Goal: Task Accomplishment & Management: Use online tool/utility

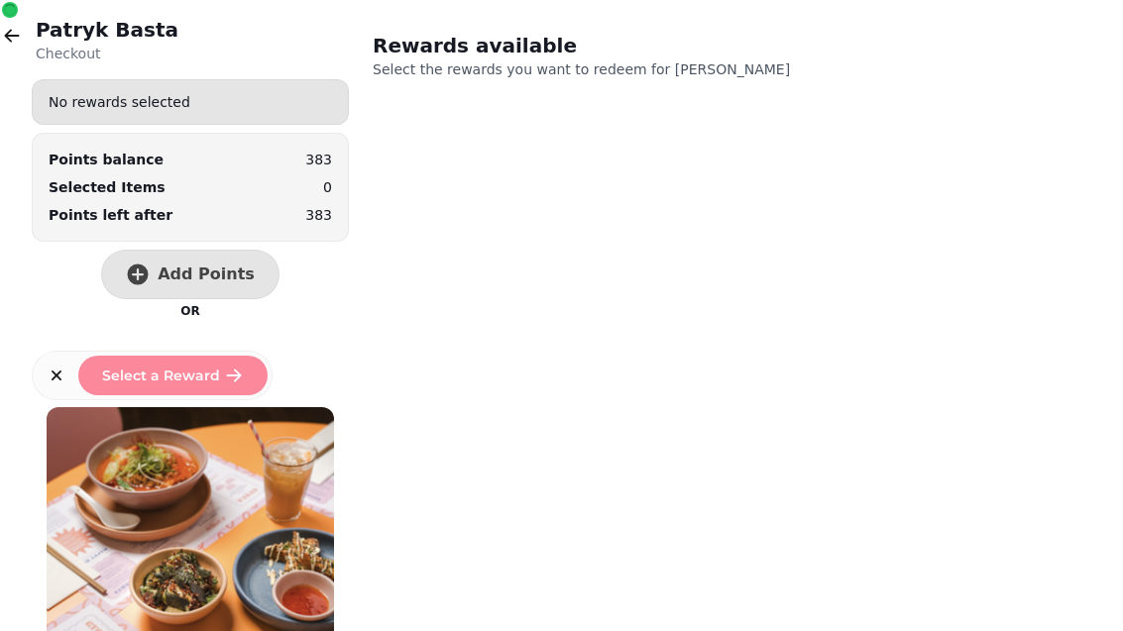
click at [27, 37] on button "button" at bounding box center [12, 36] width 40 height 40
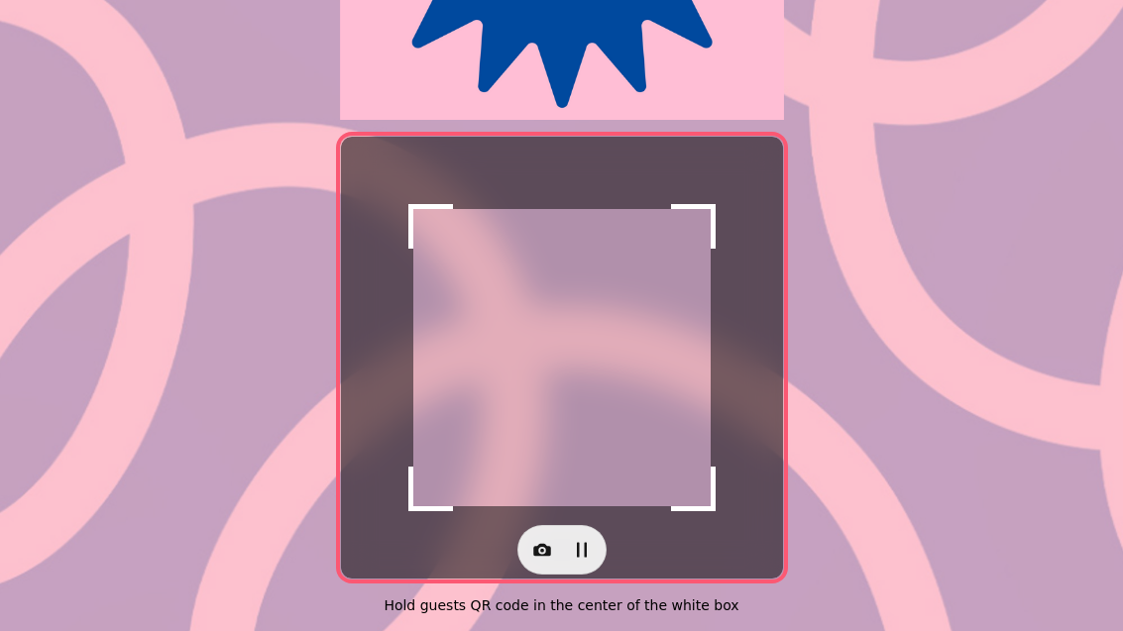
scroll to position [407, 0]
click at [542, 530] on button "button" at bounding box center [542, 550] width 40 height 40
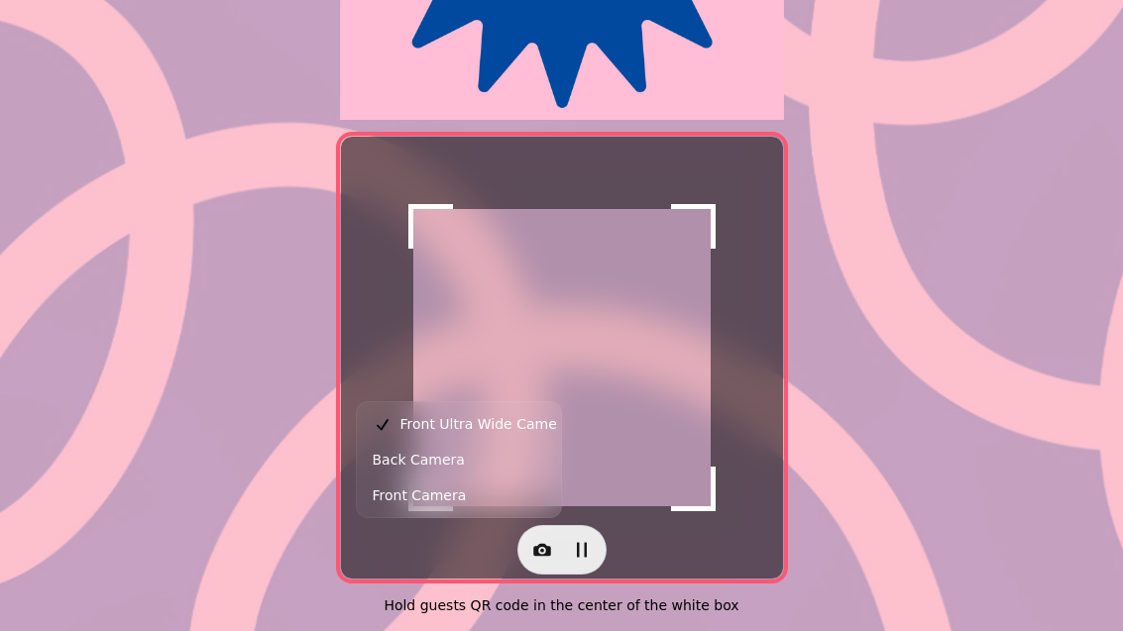
click at [432, 454] on span "Back Camera" at bounding box center [419, 460] width 92 height 24
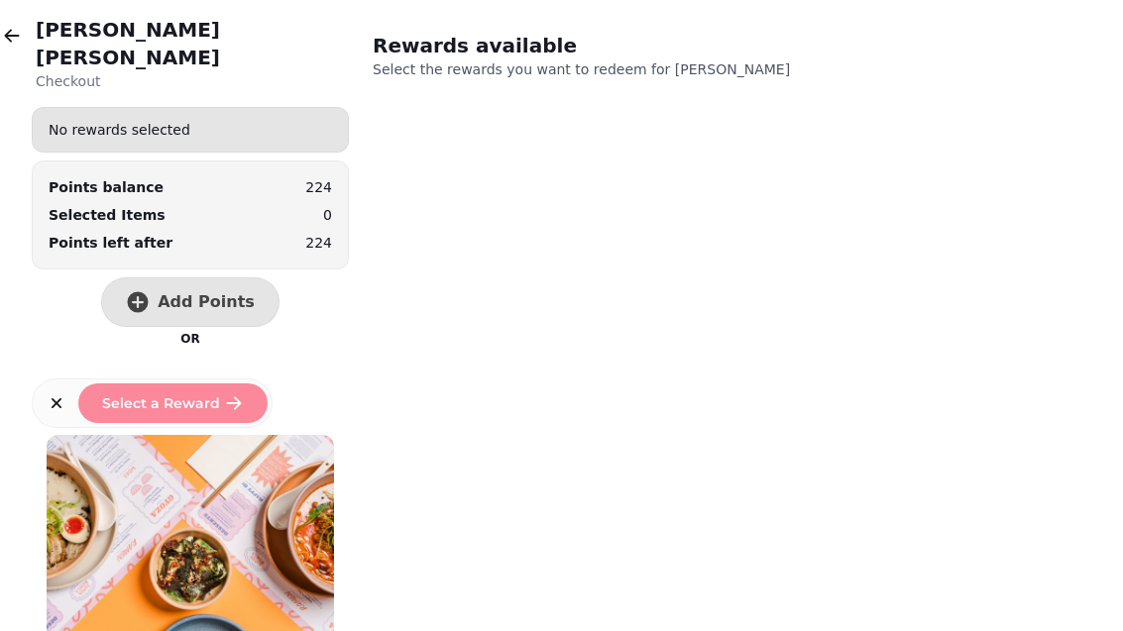
click at [207, 277] on button "Add Points" at bounding box center [190, 302] width 178 height 50
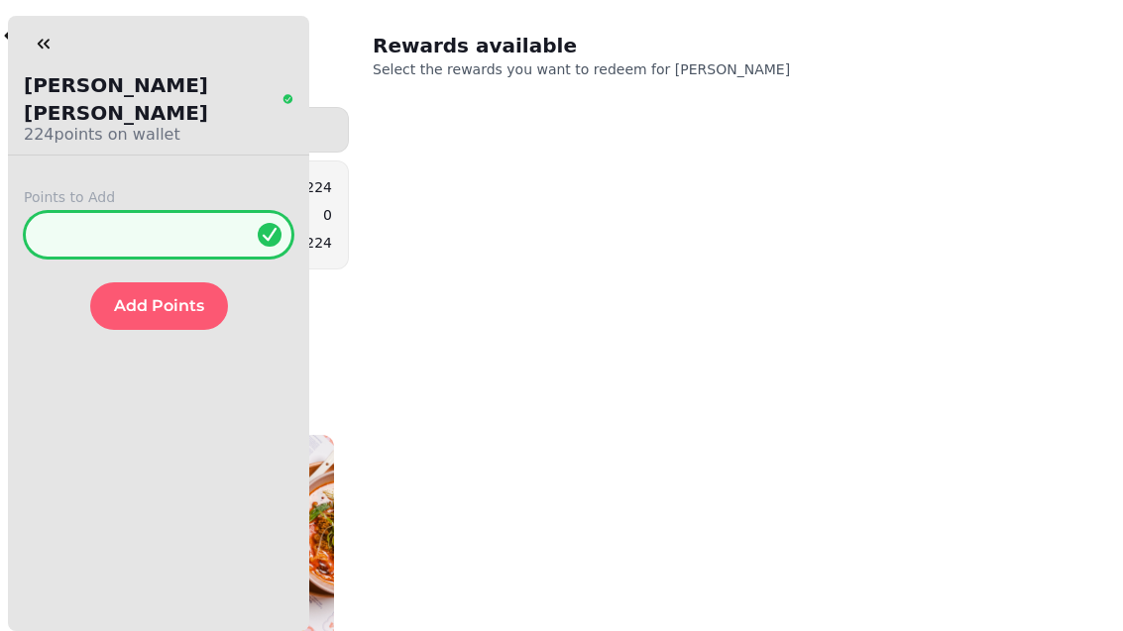
click at [182, 213] on input "*" at bounding box center [159, 235] width 270 height 48
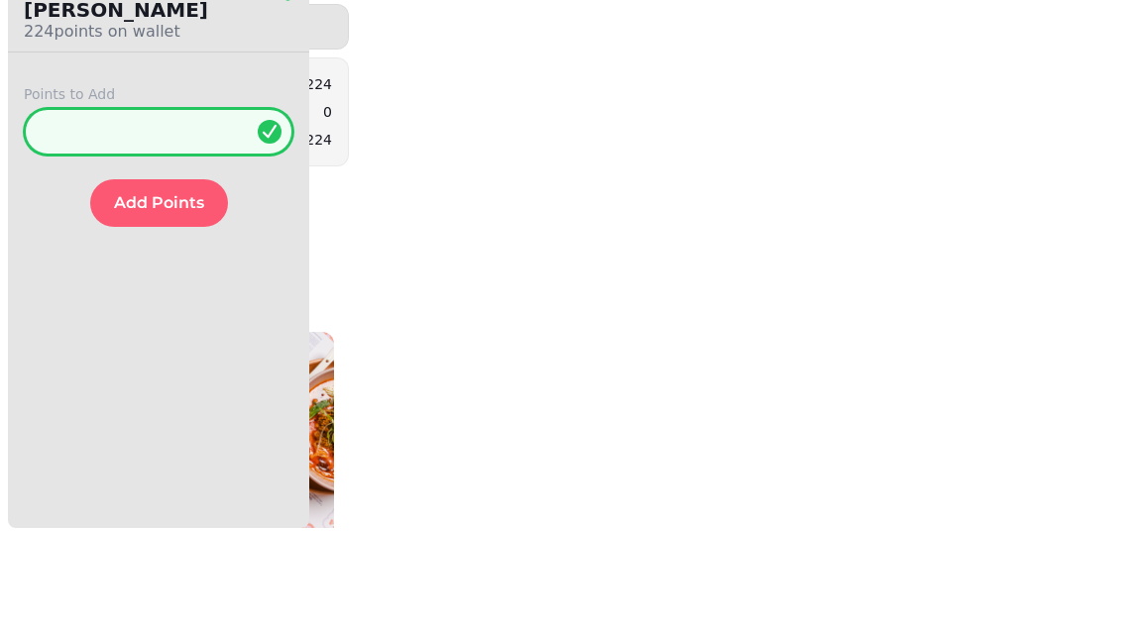
type input "**"
